Goal: Transaction & Acquisition: Subscribe to service/newsletter

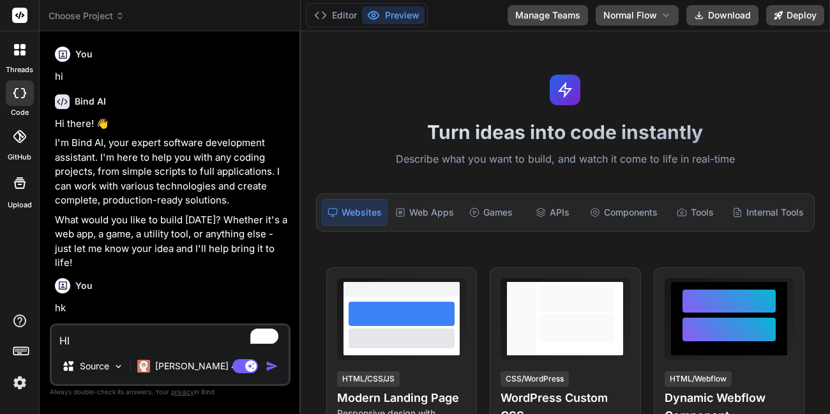
scroll to position [264, 0]
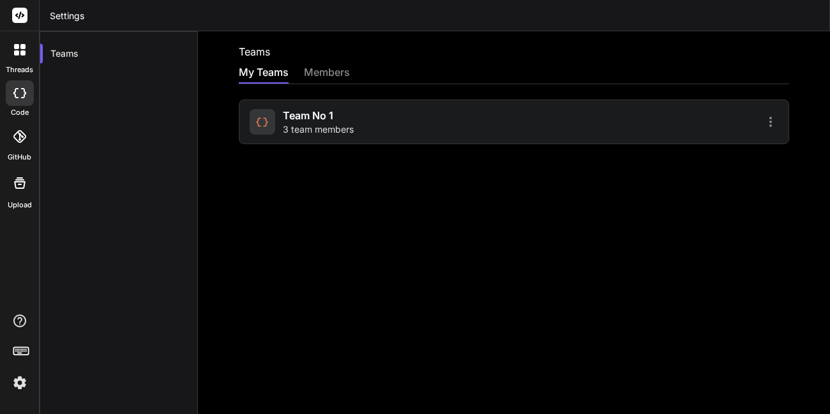
click at [312, 118] on span "Team No 1" at bounding box center [308, 115] width 50 height 15
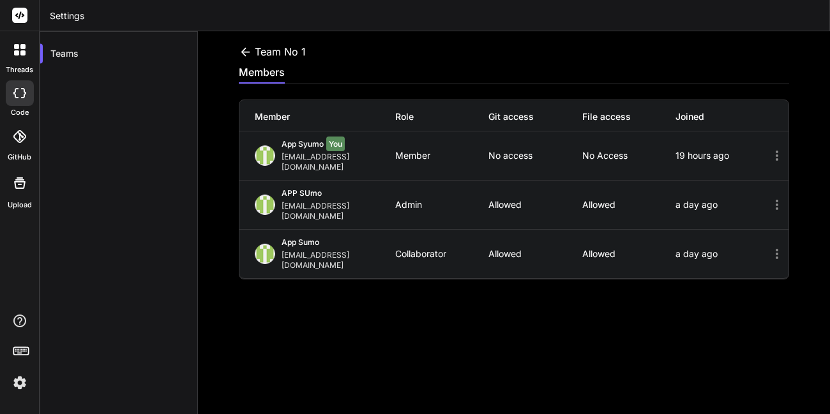
click at [15, 99] on div at bounding box center [20, 93] width 28 height 26
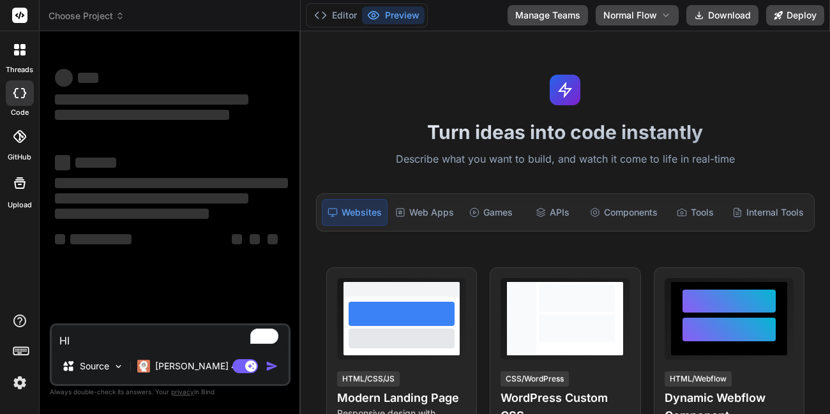
click at [211, 341] on textarea "HI" at bounding box center [170, 337] width 237 height 23
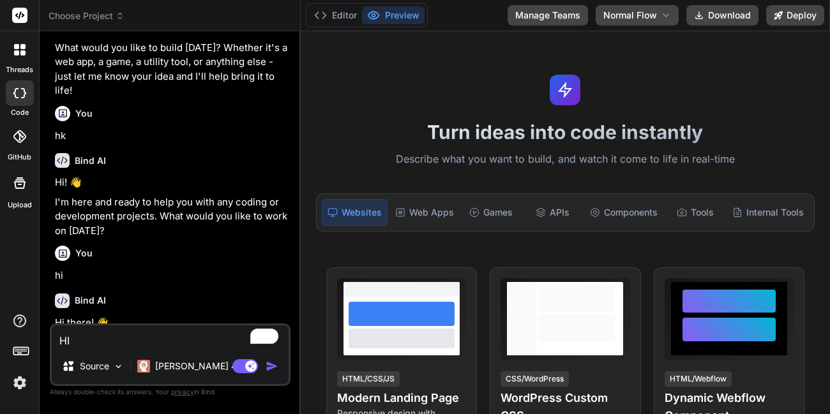
scroll to position [264, 0]
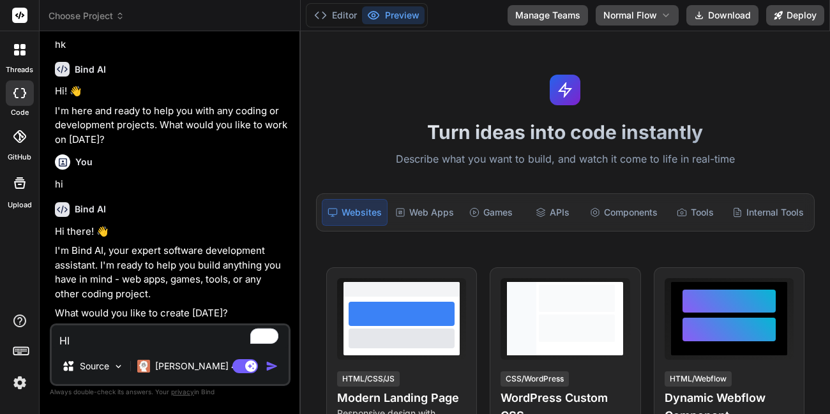
click at [270, 367] on img "button" at bounding box center [272, 366] width 13 height 13
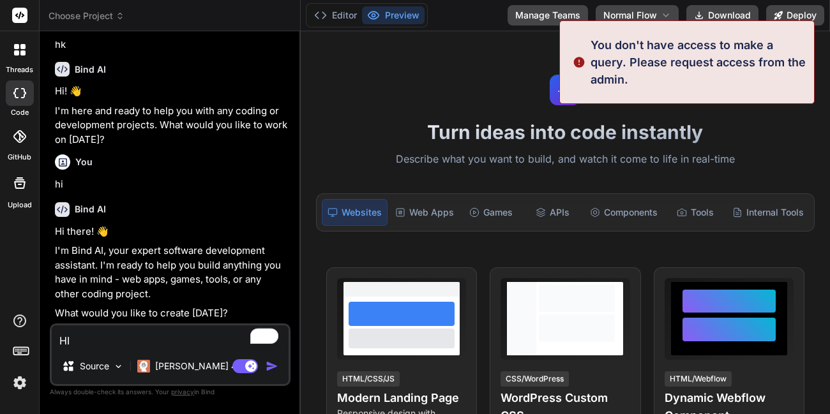
click at [270, 367] on img "button" at bounding box center [272, 366] width 13 height 13
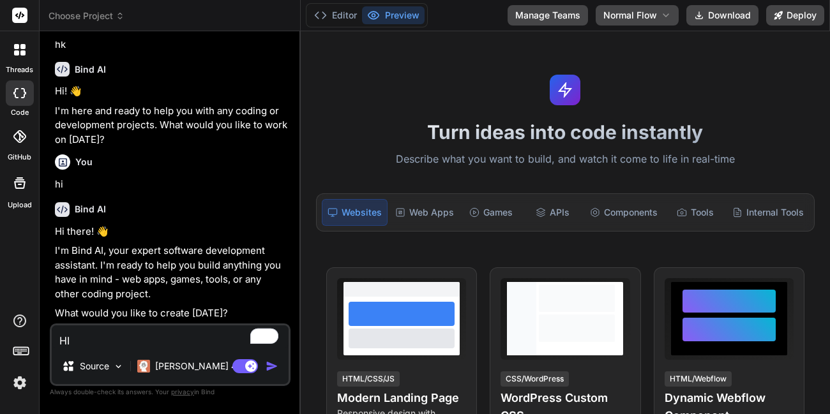
click at [169, 339] on textarea "HI" at bounding box center [170, 337] width 237 height 23
click at [273, 364] on img "button" at bounding box center [272, 366] width 13 height 13
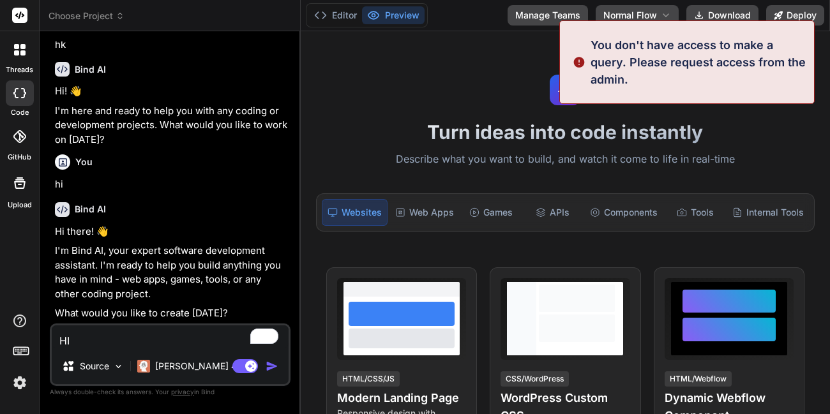
click at [202, 341] on textarea "HI" at bounding box center [170, 337] width 237 height 23
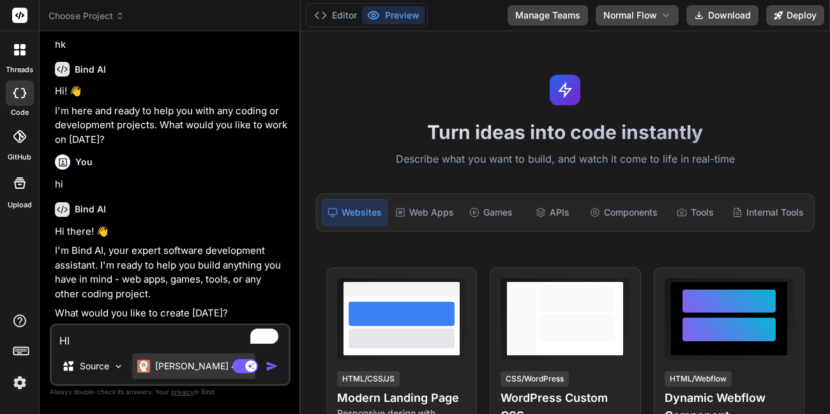
click at [162, 372] on p "[PERSON_NAME] 4 S.." at bounding box center [202, 366] width 95 height 13
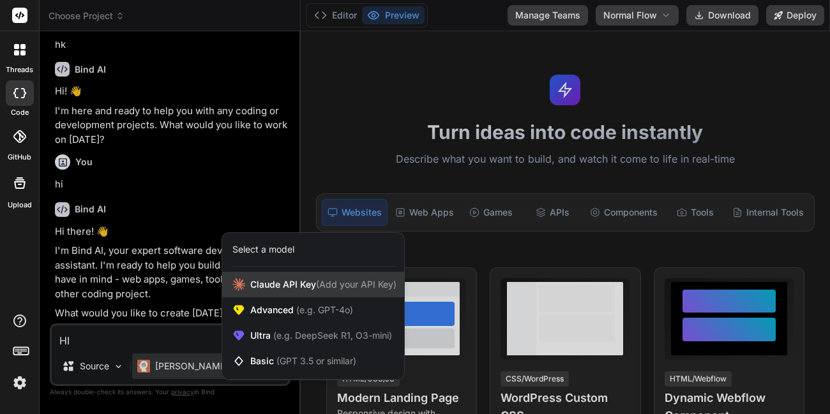
click at [266, 287] on span "Claude API Key (Add your API Key)" at bounding box center [323, 284] width 146 height 13
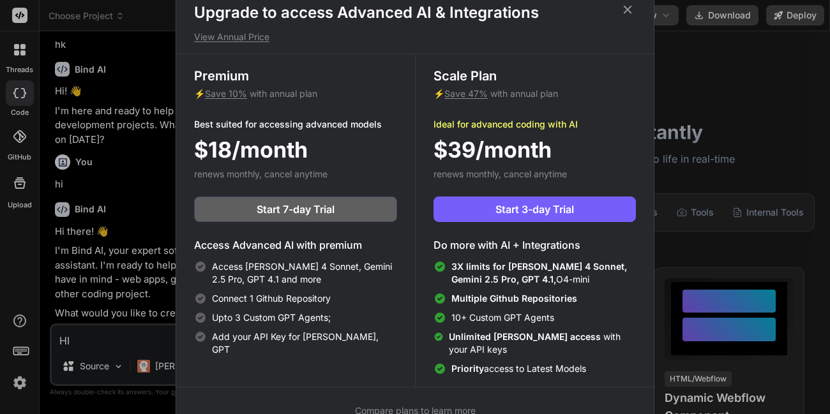
click at [624, 12] on icon at bounding box center [628, 9] width 8 height 8
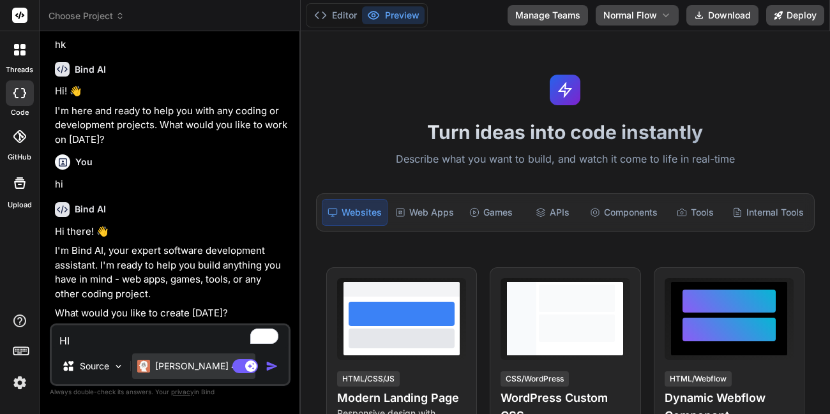
click at [183, 367] on p "[PERSON_NAME] 4 S.." at bounding box center [202, 366] width 95 height 13
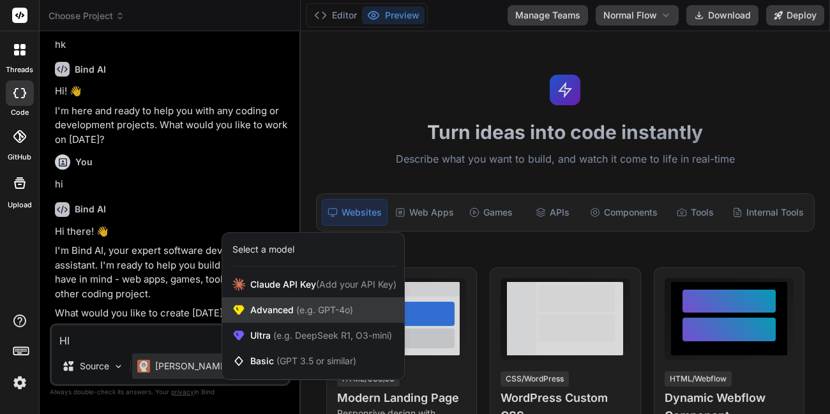
click at [273, 315] on span "Advanced (e.g. GPT-4o)" at bounding box center [301, 310] width 103 height 13
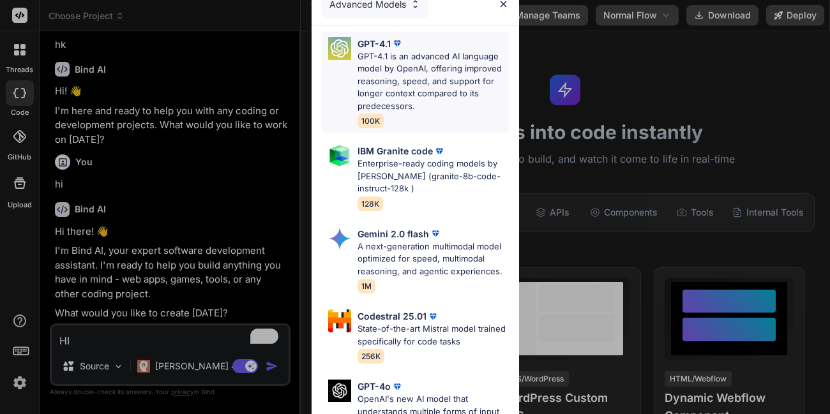
click at [387, 129] on div "GPT-4.1 GPT-4.1 is an advanced AI language model by OpenAI, offering improved r…" at bounding box center [415, 83] width 187 height 102
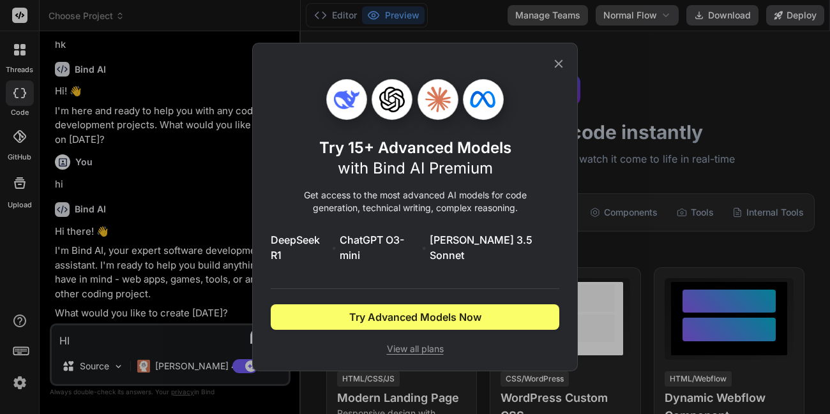
click at [564, 71] on icon at bounding box center [559, 64] width 14 height 14
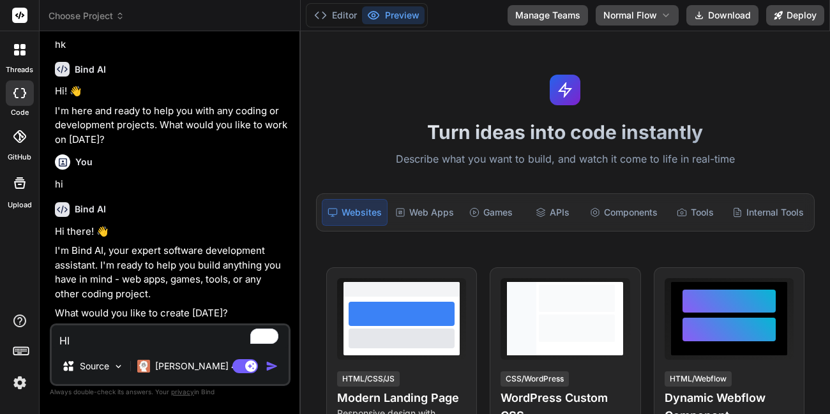
click at [183, 337] on textarea "HI" at bounding box center [170, 337] width 237 height 23
click at [275, 369] on img "button" at bounding box center [272, 366] width 13 height 13
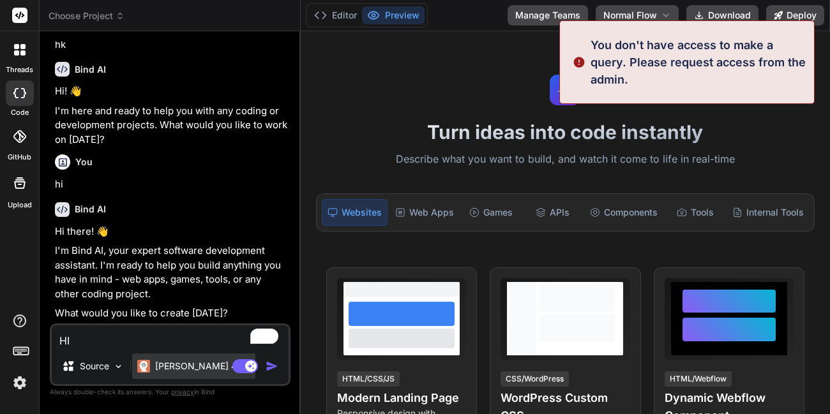
click at [185, 365] on p "[PERSON_NAME] 4 S.." at bounding box center [202, 366] width 95 height 13
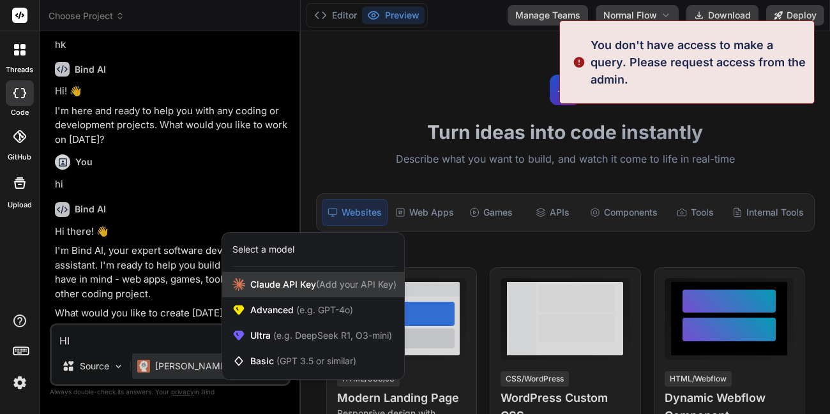
click at [298, 294] on div "Claude API Key (Add your API Key)" at bounding box center [313, 285] width 182 height 26
type textarea "x"
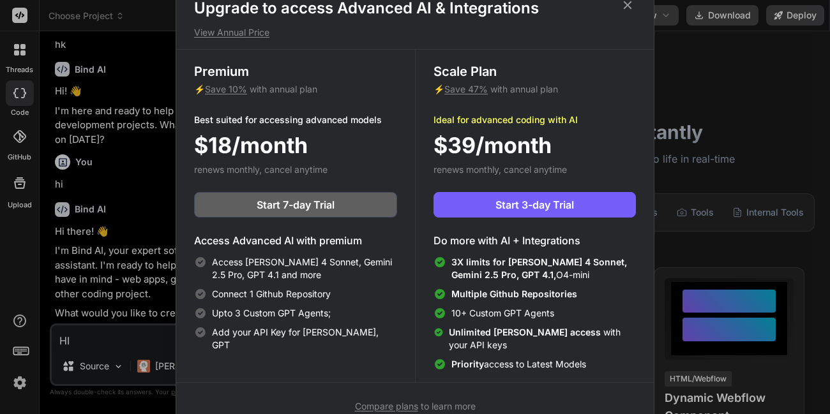
scroll to position [6, 0]
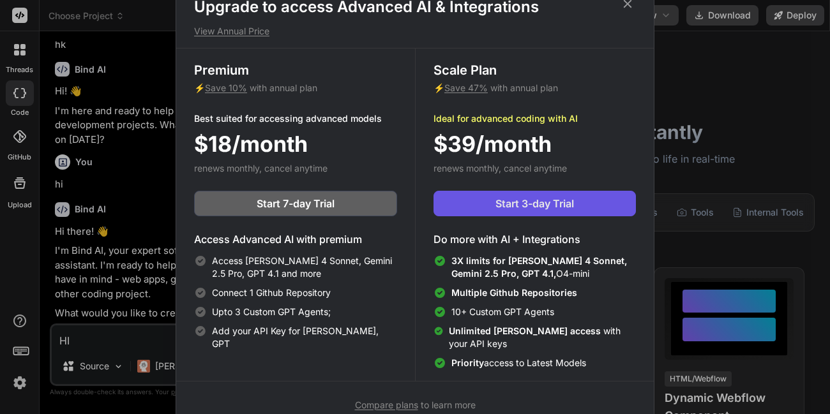
click at [465, 211] on button "Start 3-day Trial" at bounding box center [535, 204] width 202 height 26
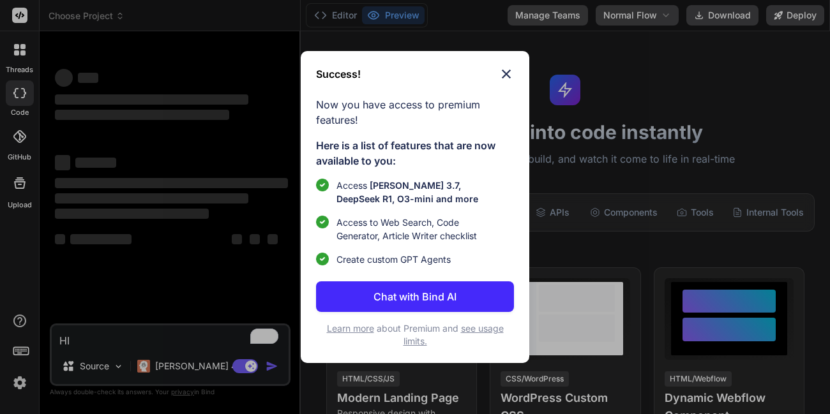
click at [424, 292] on p "Chat with Bind AI" at bounding box center [415, 296] width 83 height 15
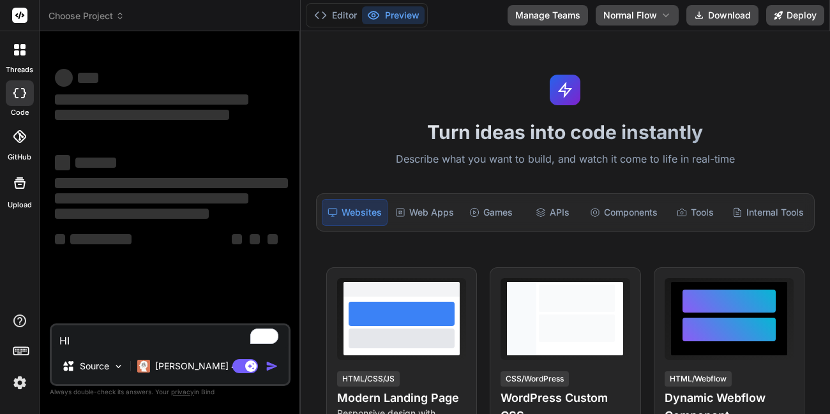
type textarea "x"
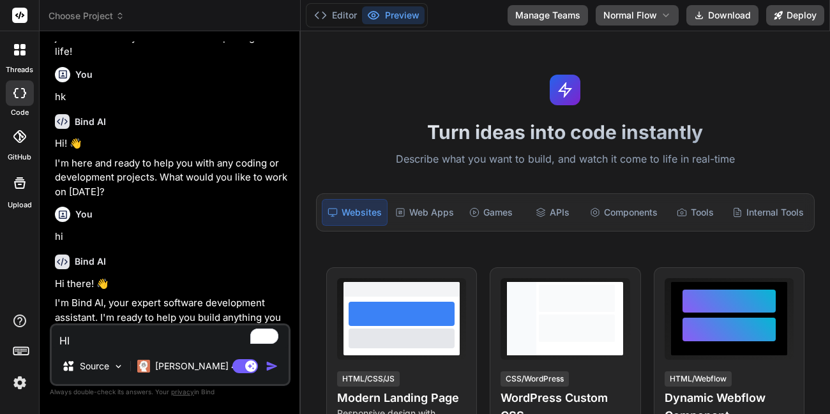
scroll to position [264, 0]
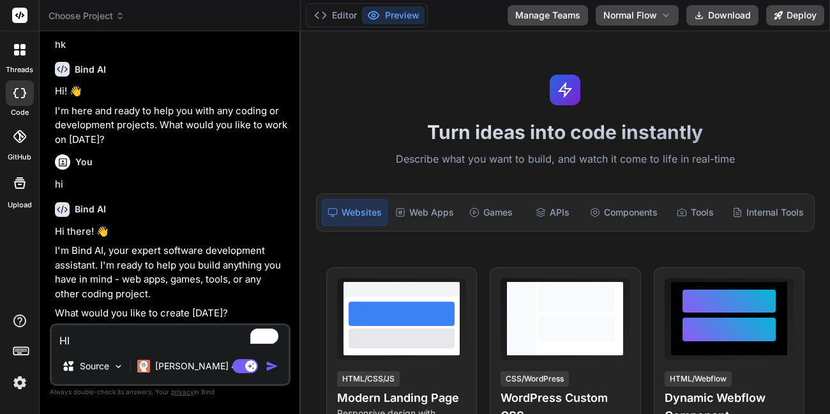
click at [272, 364] on img "button" at bounding box center [272, 366] width 13 height 13
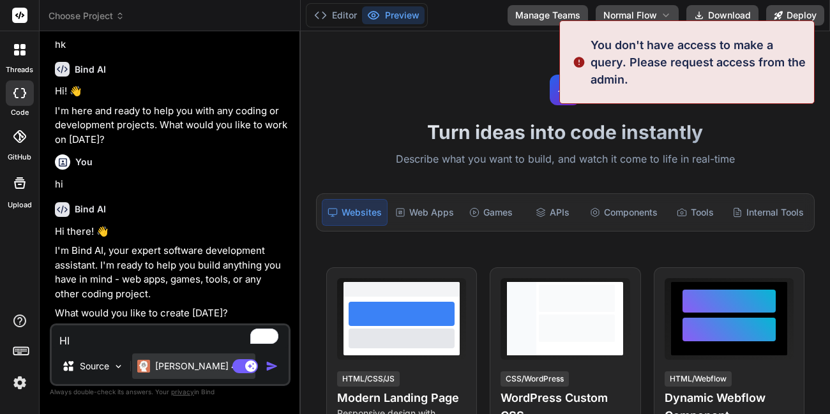
click at [170, 365] on p "[PERSON_NAME] 4 S.." at bounding box center [202, 366] width 95 height 13
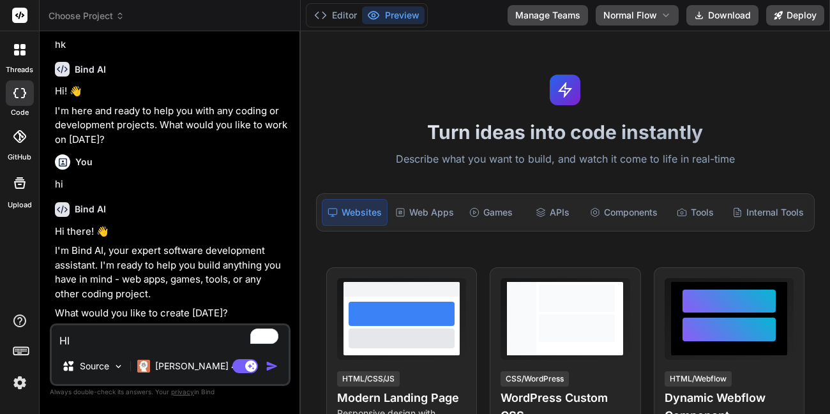
click at [135, 332] on textarea "HI" at bounding box center [170, 337] width 237 height 23
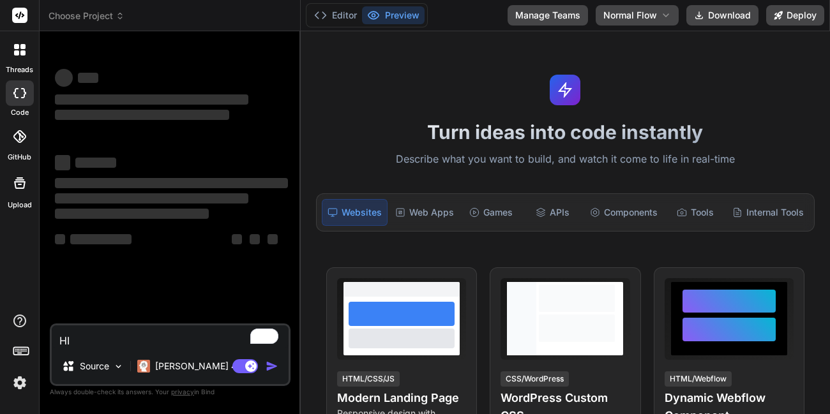
type textarea "x"
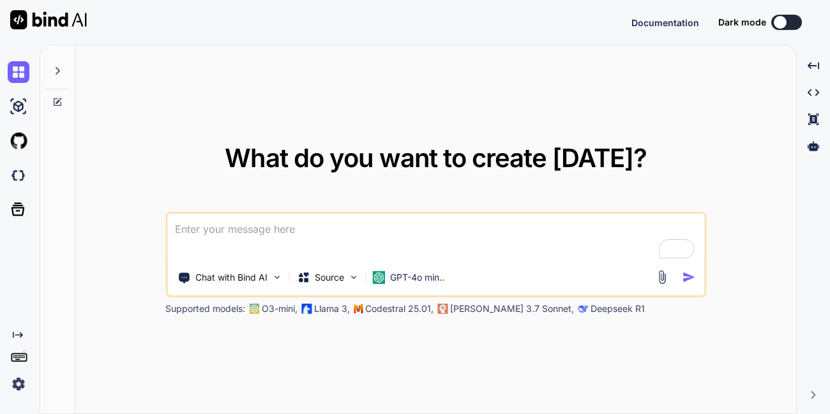
drag, startPoint x: 378, startPoint y: 72, endPoint x: 165, endPoint y: 381, distance: 375.5
click at [165, 381] on div "What do you want to create today? Chat with Bind AI Source GPT-4o min.. Support…" at bounding box center [435, 230] width 721 height 370
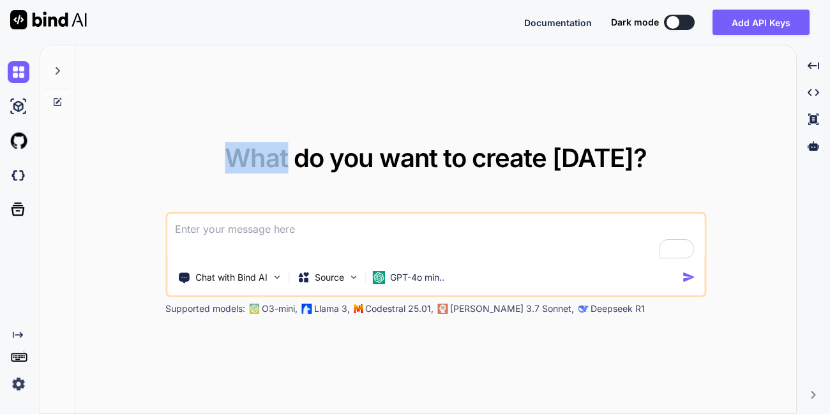
click at [12, 389] on img at bounding box center [19, 385] width 22 height 22
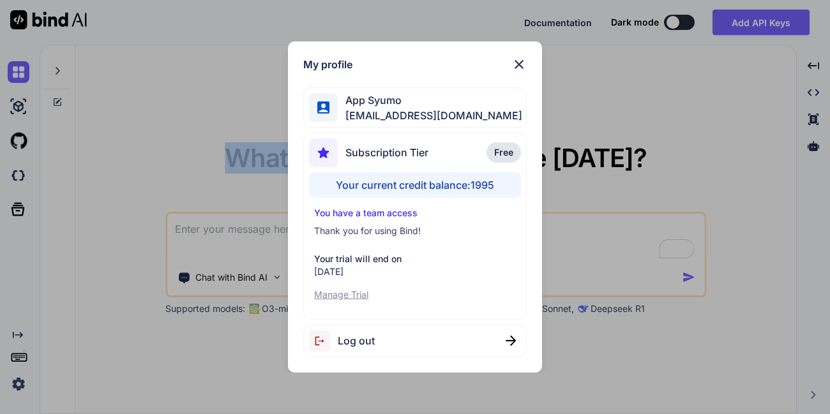
type textarea "x"
click at [117, 277] on div "My profile App Syumo appsumo_122@yopmail.com Subscription Tier Free Your curren…" at bounding box center [415, 207] width 830 height 414
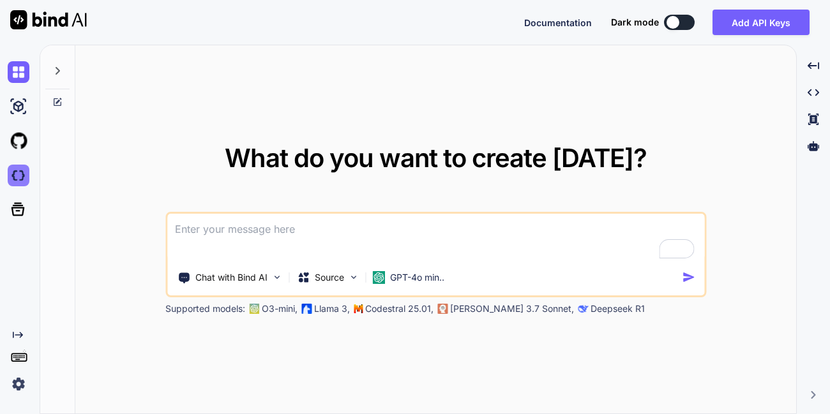
click at [15, 180] on img at bounding box center [19, 176] width 22 height 22
click at [18, 388] on img at bounding box center [19, 385] width 22 height 22
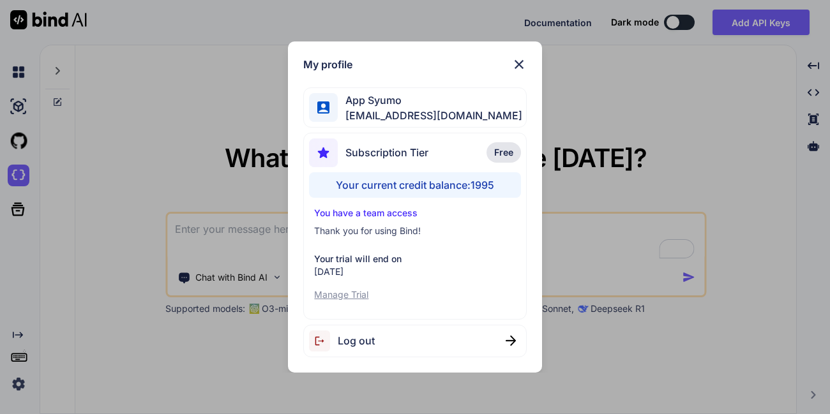
click at [132, 233] on div "My profile App Syumo appsumo_122@yopmail.com Subscription Tier Free Your curren…" at bounding box center [415, 207] width 830 height 414
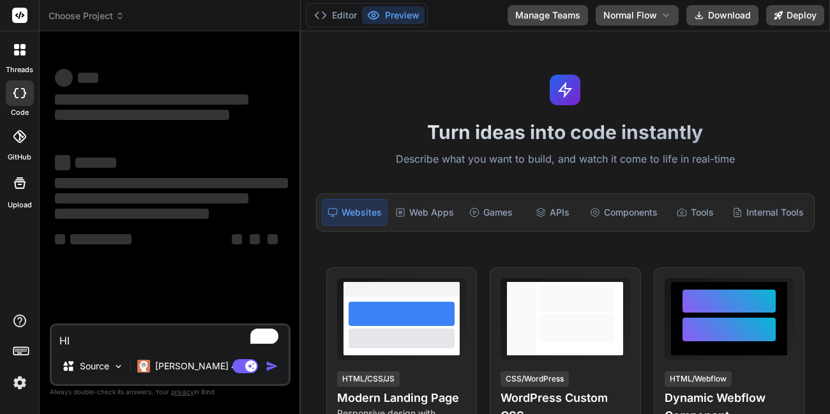
click at [25, 391] on img at bounding box center [20, 383] width 22 height 22
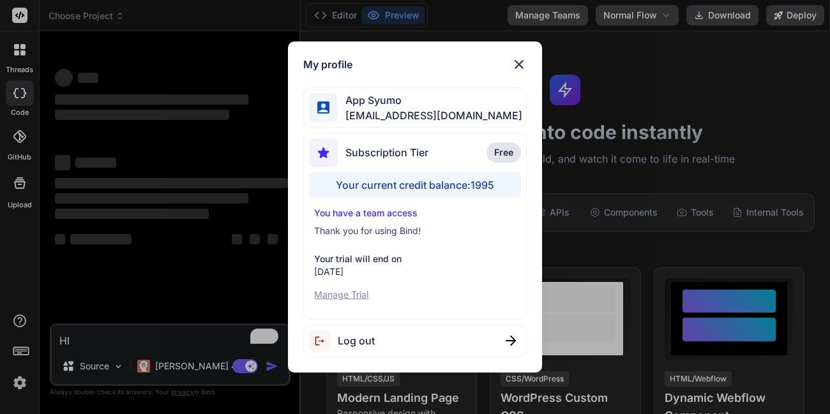
type textarea "x"
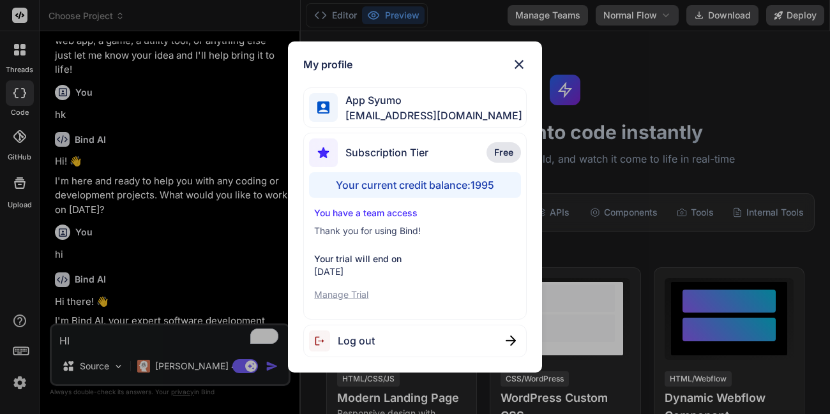
scroll to position [264, 0]
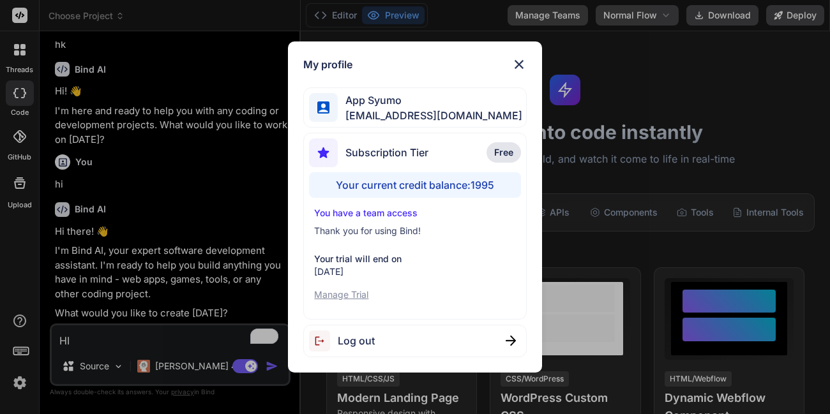
click at [518, 66] on img at bounding box center [518, 64] width 15 height 15
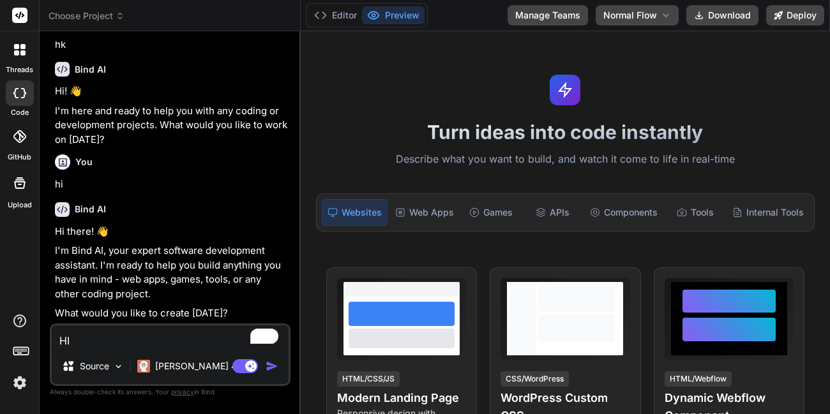
click at [271, 370] on img "button" at bounding box center [272, 366] width 13 height 13
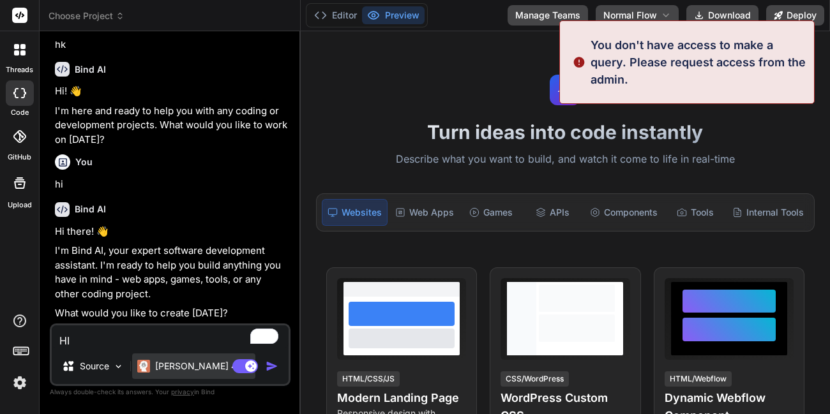
click at [175, 373] on div "[PERSON_NAME] 4 S.." at bounding box center [193, 367] width 123 height 26
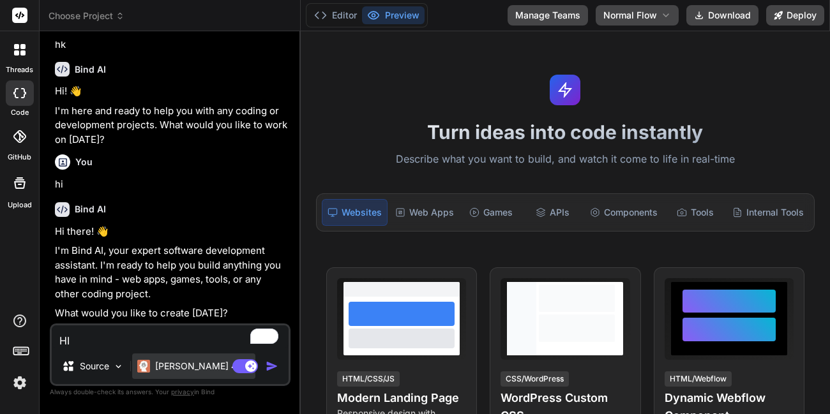
click at [175, 365] on p "[PERSON_NAME] 4 S.." at bounding box center [202, 366] width 95 height 13
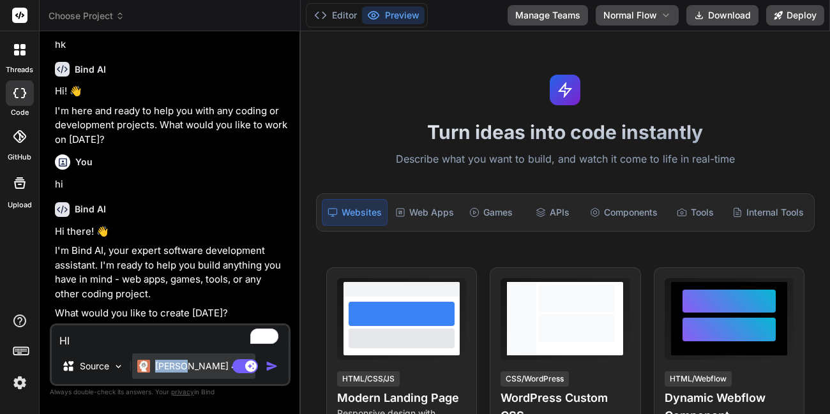
click at [175, 365] on p "[PERSON_NAME] 4 S.." at bounding box center [202, 366] width 95 height 13
click at [137, 343] on textarea "HI" at bounding box center [170, 337] width 237 height 23
click at [165, 369] on p "[PERSON_NAME] 4 S.." at bounding box center [202, 366] width 95 height 13
click at [155, 365] on p "[PERSON_NAME] 4 S.." at bounding box center [202, 366] width 95 height 13
click at [160, 344] on textarea "HI" at bounding box center [170, 337] width 237 height 23
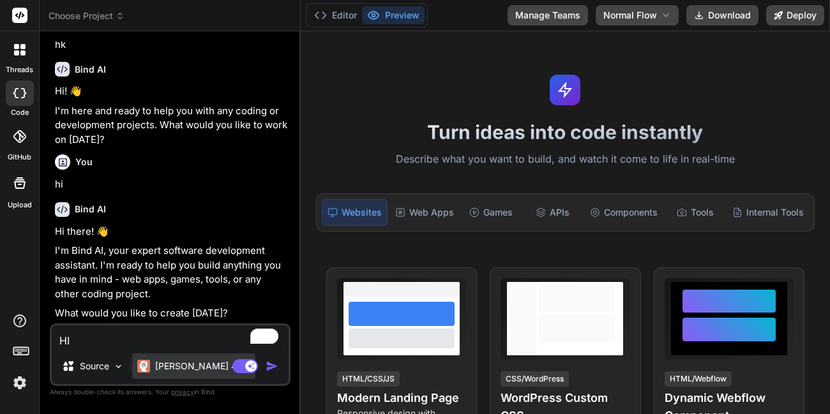
click at [176, 358] on div "[PERSON_NAME] 4 S.." at bounding box center [193, 367] width 123 height 26
click at [163, 361] on p "[PERSON_NAME] 4 S.." at bounding box center [202, 366] width 95 height 13
click at [149, 377] on div "[PERSON_NAME] 4 S.." at bounding box center [193, 367] width 123 height 26
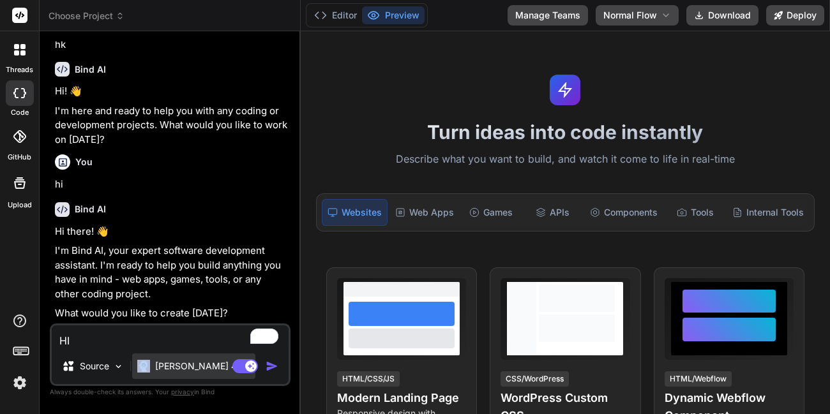
click at [149, 377] on div "[PERSON_NAME] 4 S.." at bounding box center [193, 367] width 123 height 26
click at [172, 319] on p "What would you like to create [DATE]?" at bounding box center [171, 313] width 233 height 15
click at [151, 363] on div "[PERSON_NAME] 4 S.." at bounding box center [193, 366] width 113 height 13
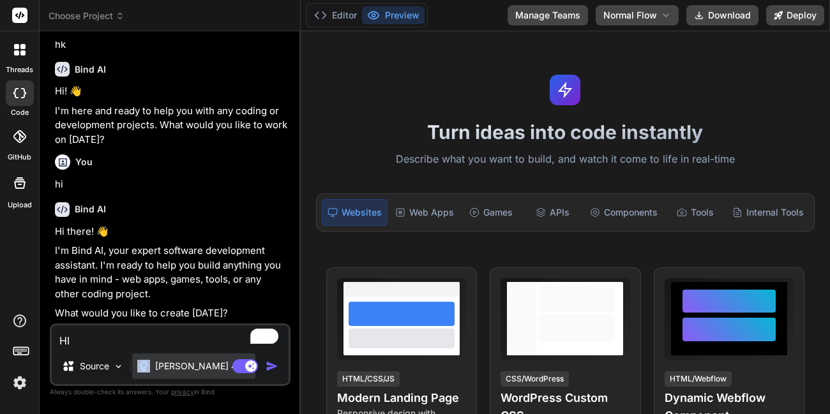
click at [151, 363] on div "[PERSON_NAME] 4 S.." at bounding box center [193, 366] width 113 height 13
